Goal: Use online tool/utility: Use online tool/utility

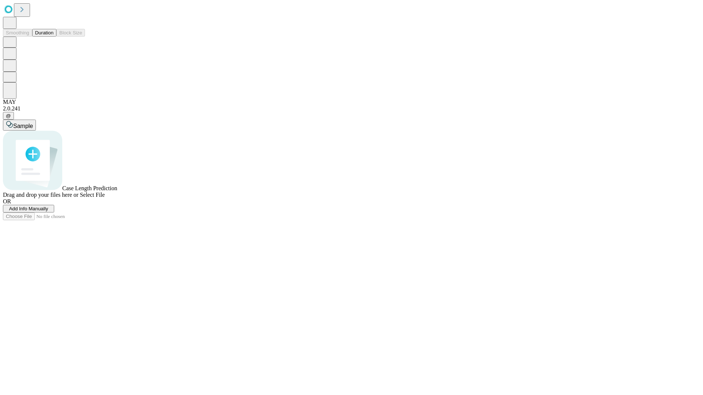
click at [53, 37] on button "Duration" at bounding box center [44, 33] width 24 height 8
click at [105, 198] on span "Select File" at bounding box center [92, 195] width 25 height 6
